Goal: Information Seeking & Learning: Learn about a topic

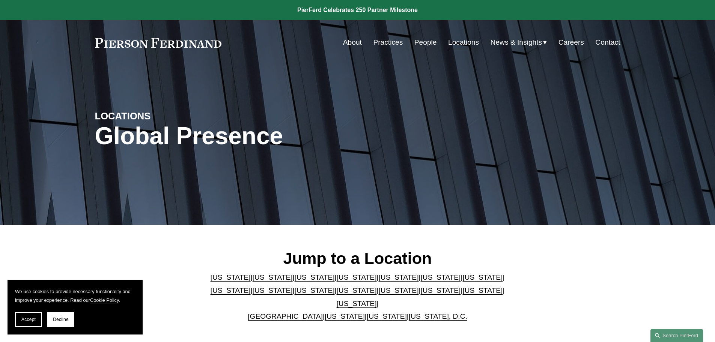
click at [463, 281] on link "[US_STATE]" at bounding box center [483, 277] width 40 height 8
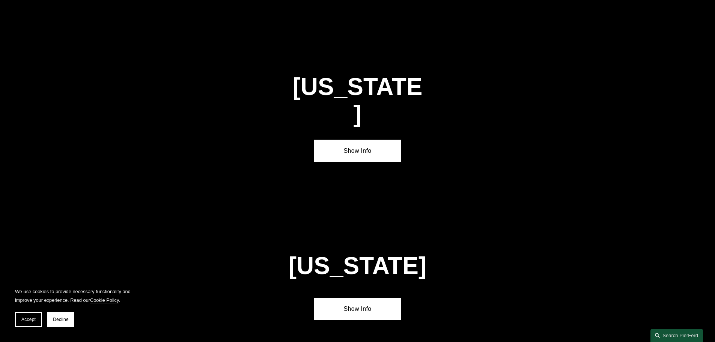
scroll to position [1290, 0]
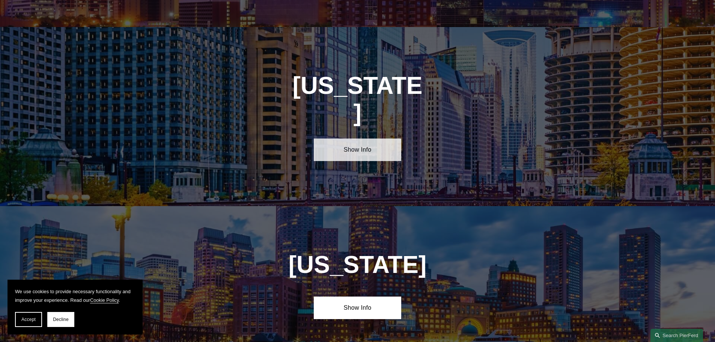
click at [331, 139] on link "Show Info" at bounding box center [357, 150] width 87 height 23
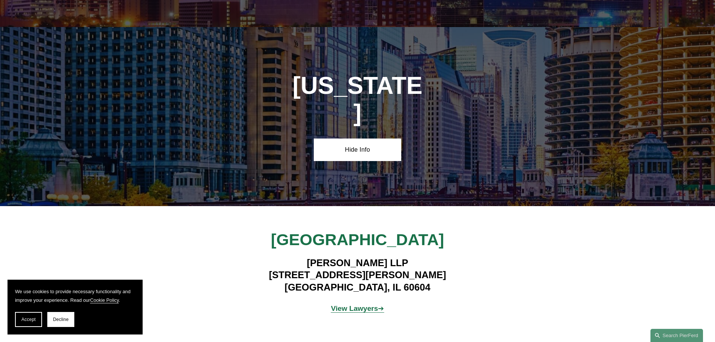
click at [356, 304] on strong "View Lawyers" at bounding box center [354, 308] width 47 height 8
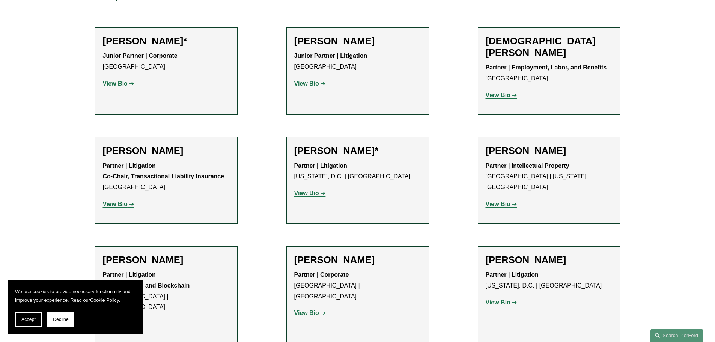
scroll to position [300, 0]
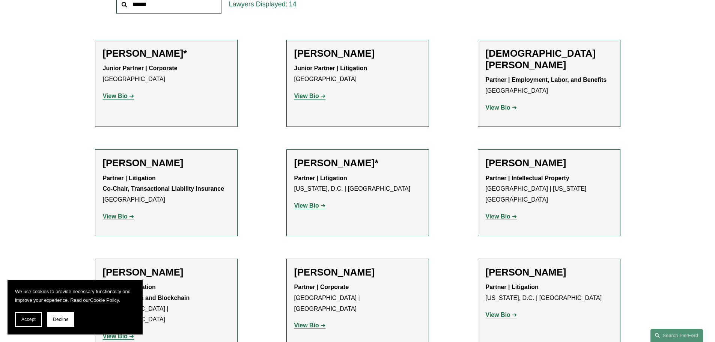
click at [303, 95] on strong "View Bio" at bounding box center [306, 96] width 25 height 6
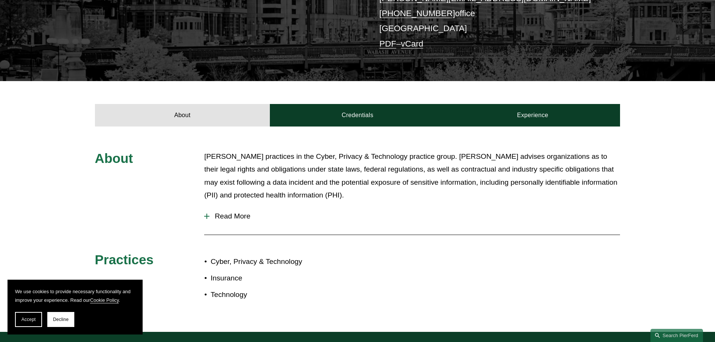
scroll to position [188, 0]
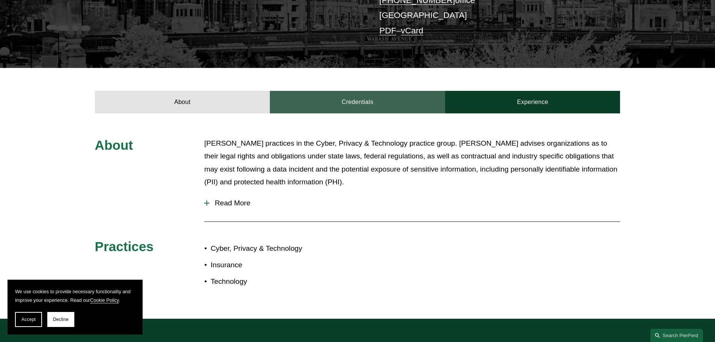
click at [308, 105] on link "Credentials" at bounding box center [357, 102] width 175 height 23
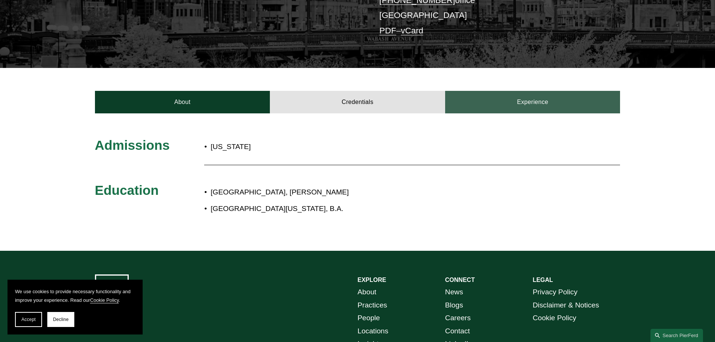
click at [516, 99] on link "Experience" at bounding box center [532, 102] width 175 height 23
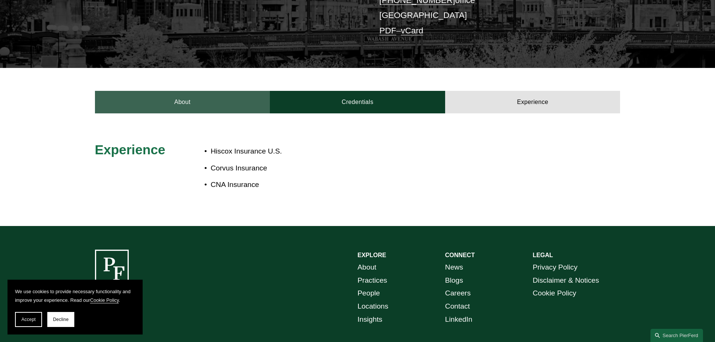
click at [159, 104] on link "About" at bounding box center [182, 102] width 175 height 23
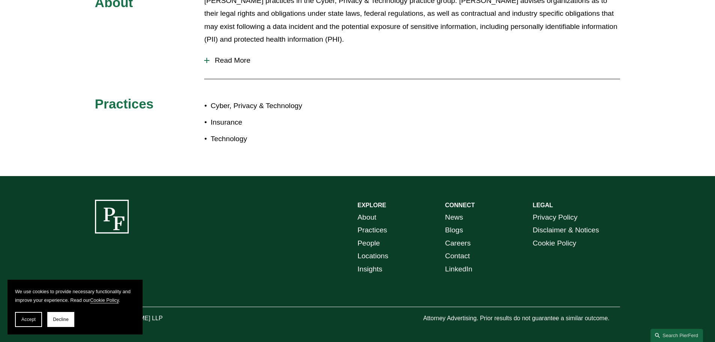
scroll to position [337, 0]
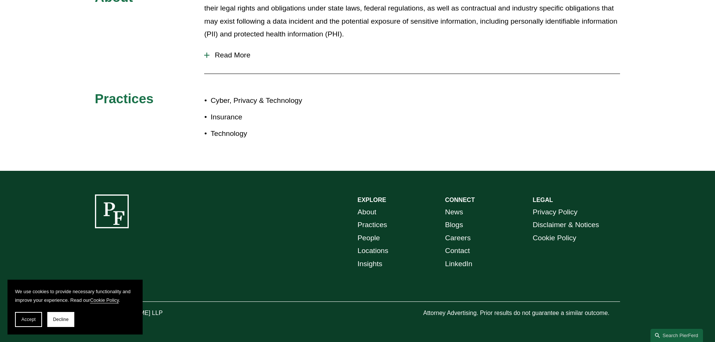
click at [368, 249] on link "Locations" at bounding box center [373, 250] width 31 height 13
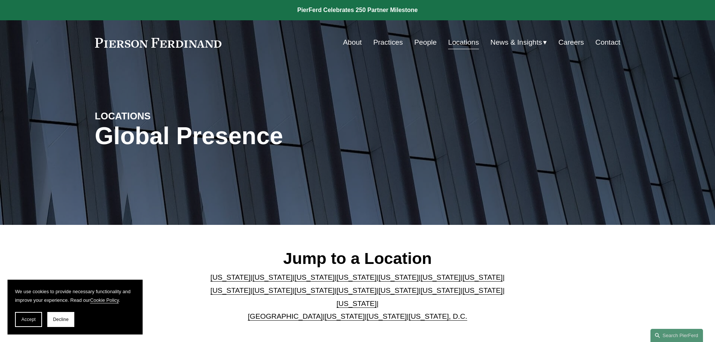
click at [562, 45] on link "Careers" at bounding box center [572, 42] width 26 height 14
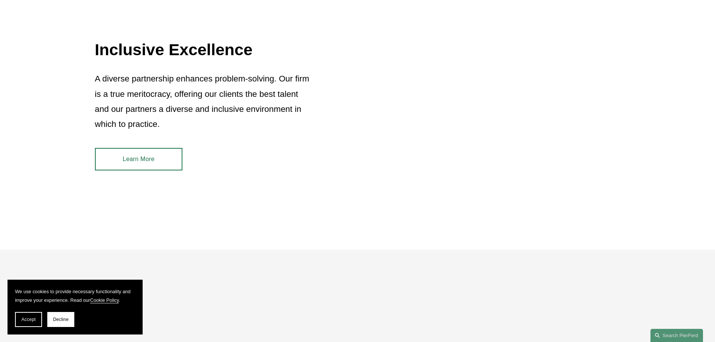
scroll to position [731, 0]
